Goal: Task Accomplishment & Management: Complete application form

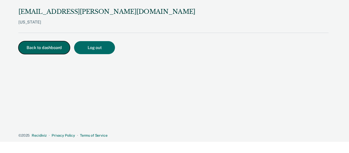
click at [45, 47] on button "Back to dashboard" at bounding box center [44, 47] width 52 height 13
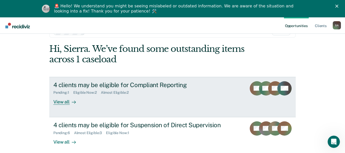
scroll to position [42, 0]
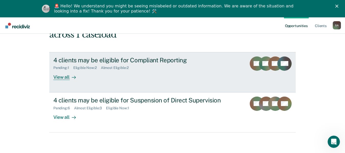
click at [64, 80] on link "4 clients may be eligible for Compliant Reporting Pending : 1 Eligible Now : 2 …" at bounding box center [172, 72] width 247 height 40
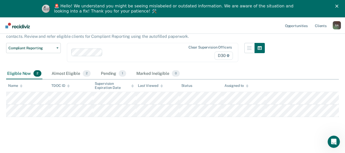
scroll to position [39, 0]
click at [120, 70] on div "Pending 1" at bounding box center [113, 72] width 27 height 11
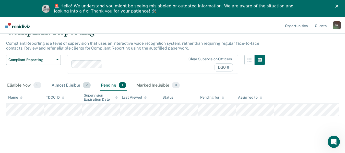
click at [61, 83] on div "Almost Eligible 2" at bounding box center [71, 85] width 41 height 11
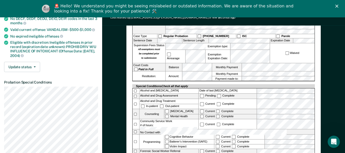
scroll to position [153, 0]
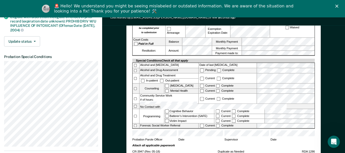
click at [327, 82] on div "[US_STATE] DEPARTMENT OF CORRECTION COMMUNITY SUPERVISION Telephone Reporting R…" at bounding box center [223, 121] width 243 height 451
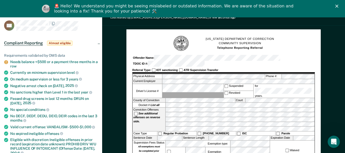
scroll to position [0, 0]
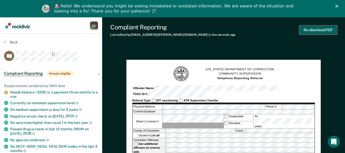
click at [315, 28] on button "Re-download PDF" at bounding box center [318, 30] width 37 height 8
